Goal: Information Seeking & Learning: Learn about a topic

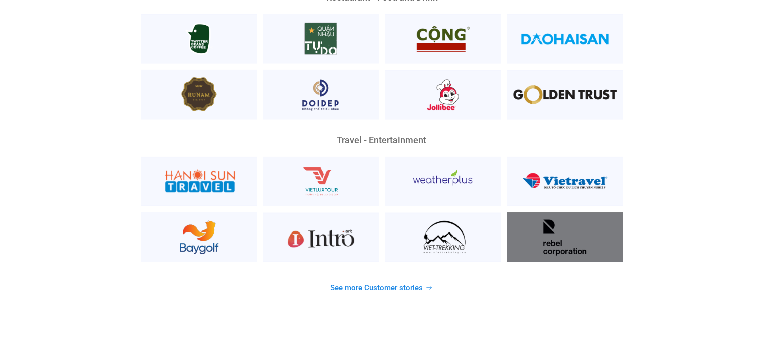
scroll to position [2610, 0]
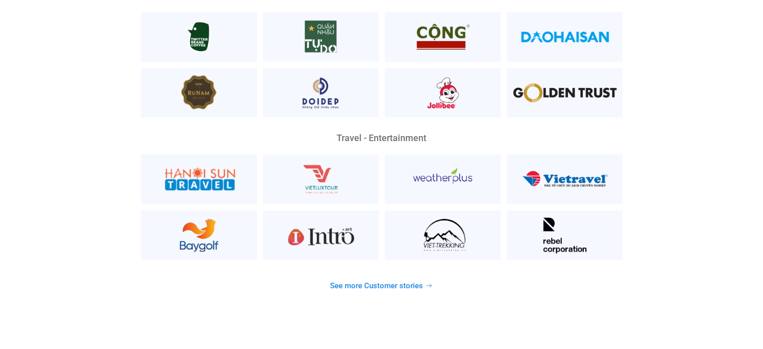
click at [414, 281] on font "See more Customer stories" at bounding box center [376, 285] width 93 height 9
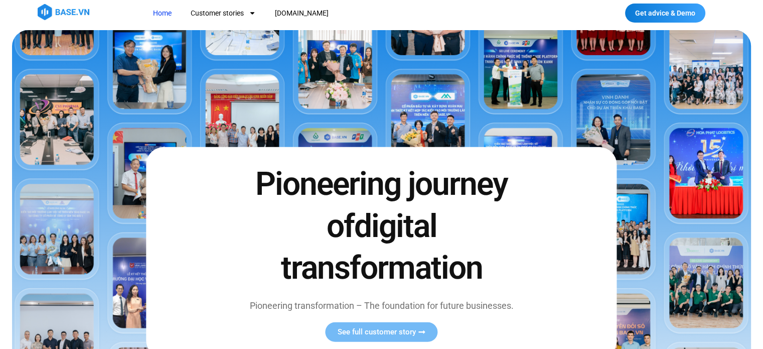
scroll to position [0, 0]
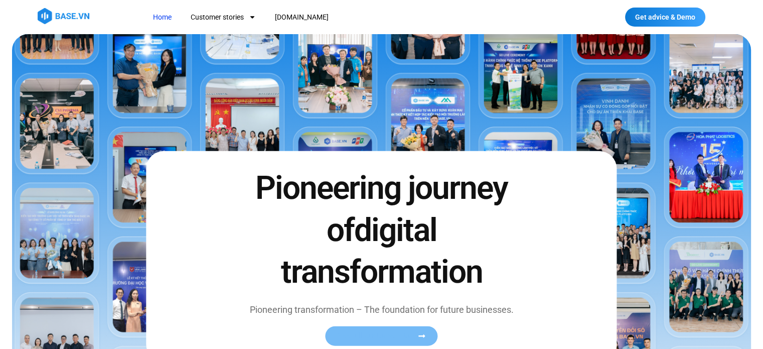
click at [355, 331] on font "See full customer story" at bounding box center [376, 335] width 78 height 9
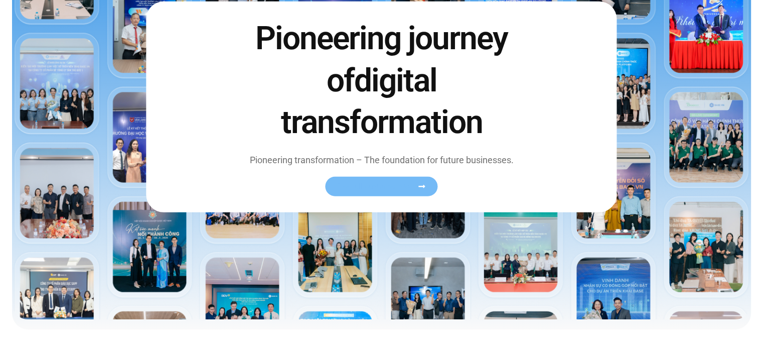
scroll to position [151, 0]
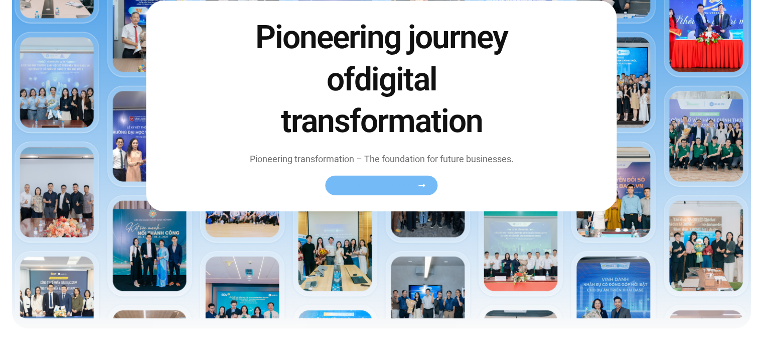
click at [415, 181] on font "See full customer story" at bounding box center [376, 185] width 78 height 9
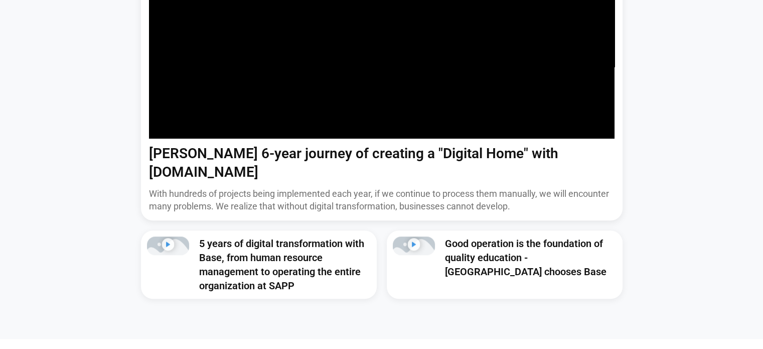
scroll to position [1004, 0]
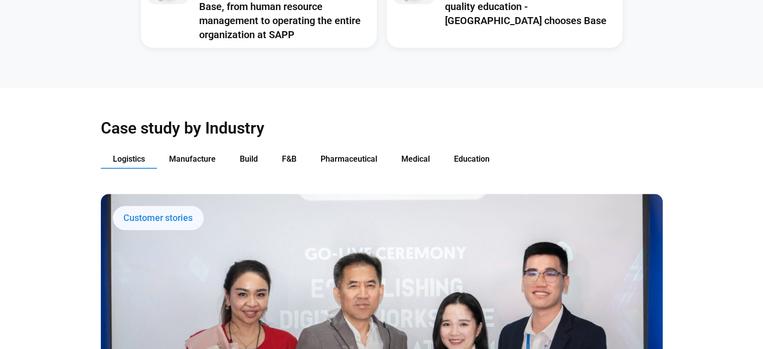
drag, startPoint x: 485, startPoint y: 1, endPoint x: 34, endPoint y: 23, distance: 451.8
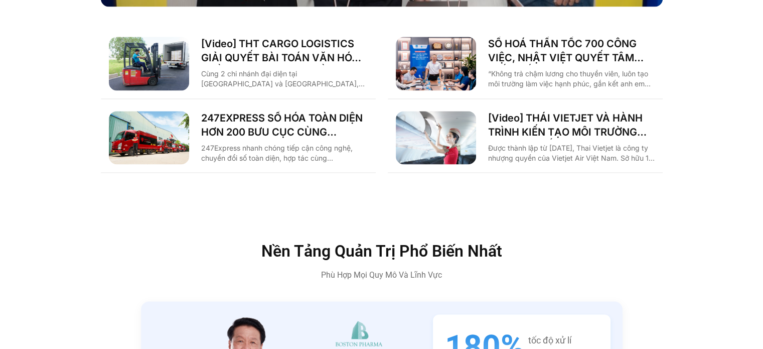
scroll to position [1506, 0]
